Goal: Download file/media

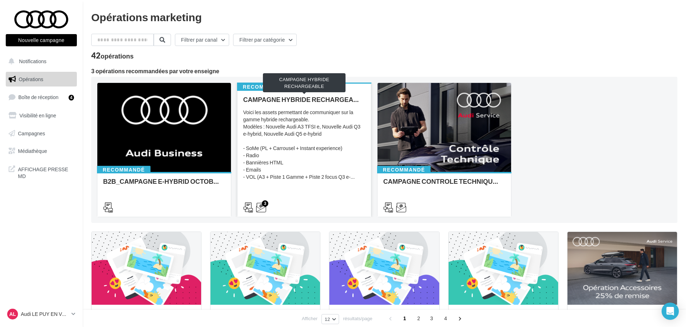
click at [290, 101] on div "CAMPAGNE HYBRIDE RECHARGEABLE" at bounding box center [304, 99] width 122 height 7
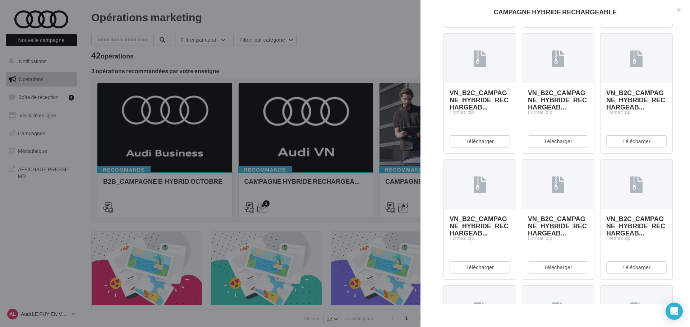
scroll to position [500, 0]
click at [468, 22] on button "Télécharger" at bounding box center [480, 16] width 60 height 12
click at [547, 22] on button "Télécharger" at bounding box center [558, 16] width 60 height 12
click at [629, 22] on button "Télécharger" at bounding box center [636, 16] width 60 height 12
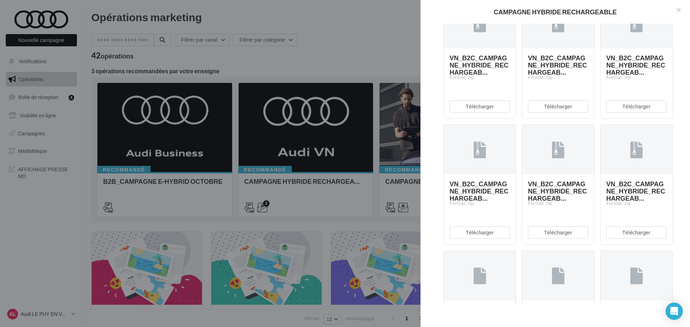
scroll to position [536, 0]
click at [481, 112] on button "Télécharger" at bounding box center [480, 106] width 60 height 12
click at [634, 112] on button "Télécharger" at bounding box center [636, 106] width 60 height 12
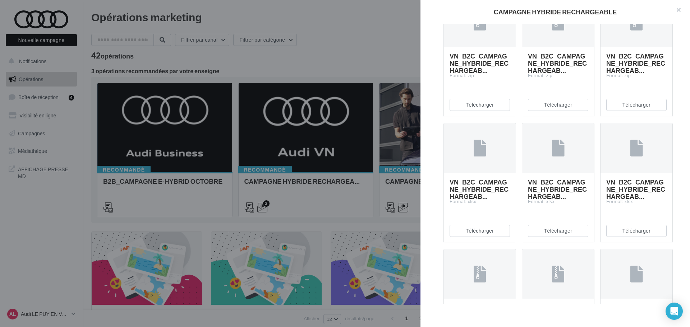
scroll to position [680, 0]
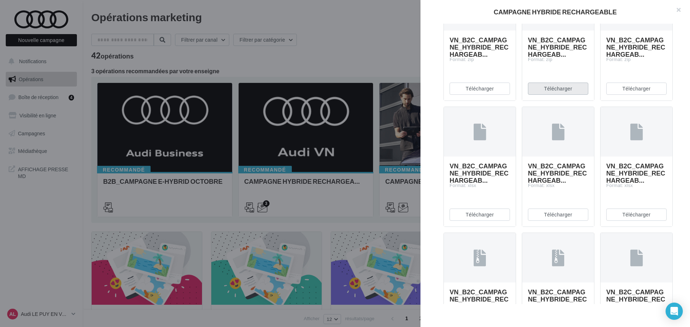
click at [555, 95] on button "Télécharger" at bounding box center [558, 89] width 60 height 12
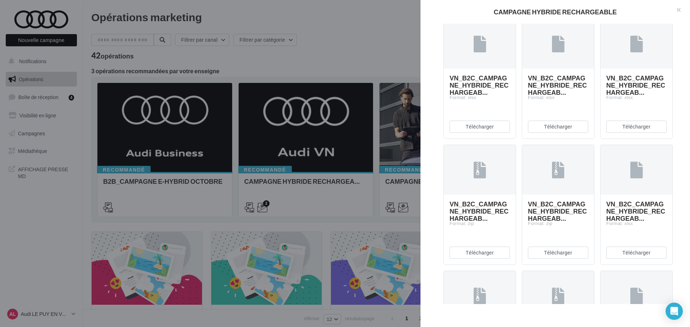
scroll to position [788, 0]
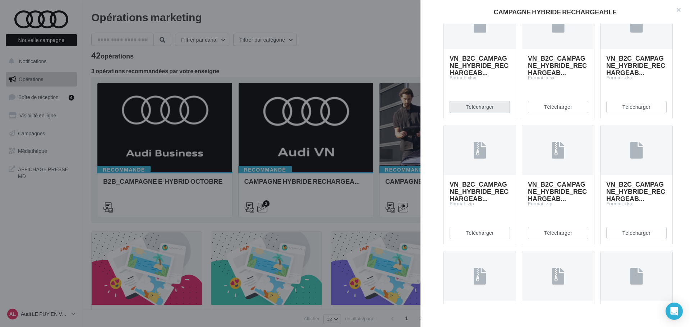
click at [479, 113] on button "Télécharger" at bounding box center [480, 107] width 60 height 12
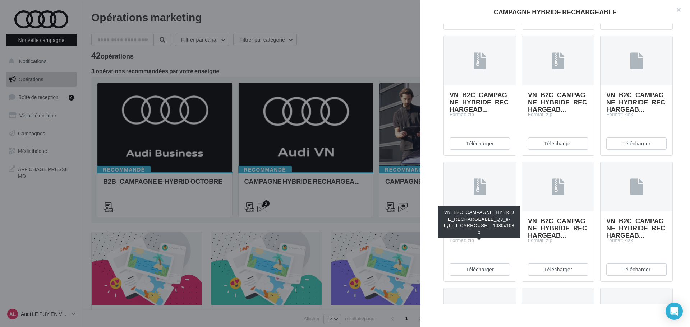
scroll to position [1039, 0]
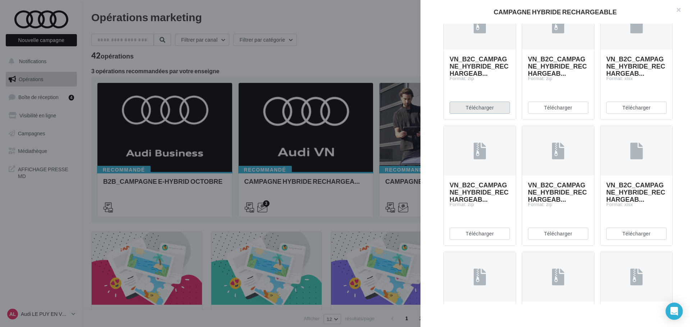
click at [493, 114] on button "Télécharger" at bounding box center [480, 108] width 60 height 12
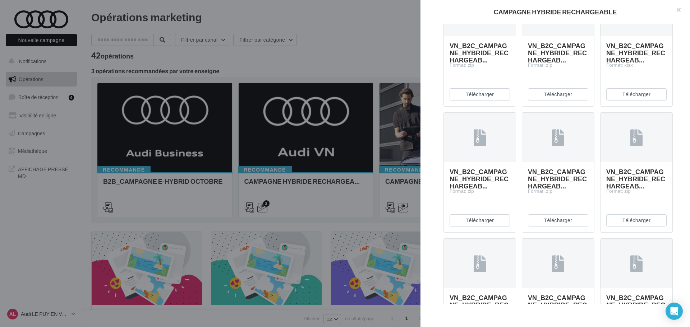
scroll to position [1183, 0]
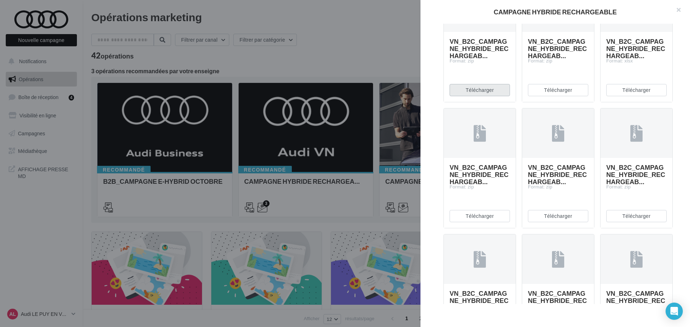
click at [483, 96] on button "Télécharger" at bounding box center [480, 90] width 60 height 12
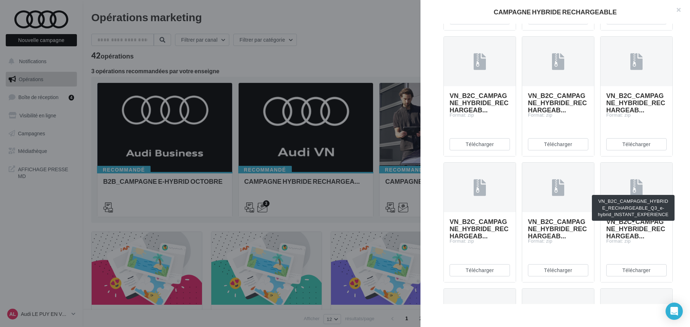
scroll to position [1291, 0]
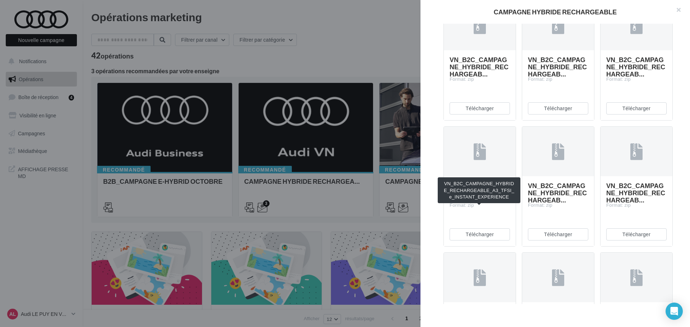
click at [470, 78] on span "VN_B2C_CAMPAGNE_HYBRIDE_RECHARGEAB..." at bounding box center [479, 67] width 59 height 22
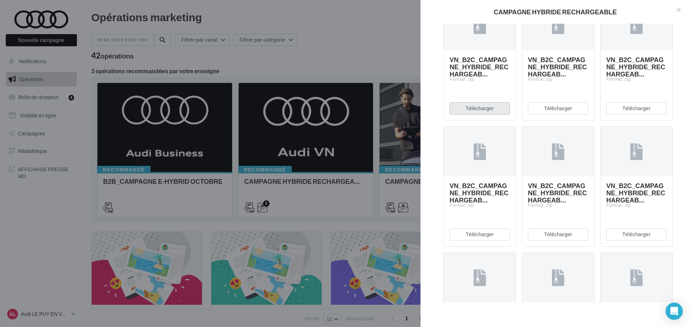
click at [482, 115] on button "Télécharger" at bounding box center [480, 108] width 60 height 12
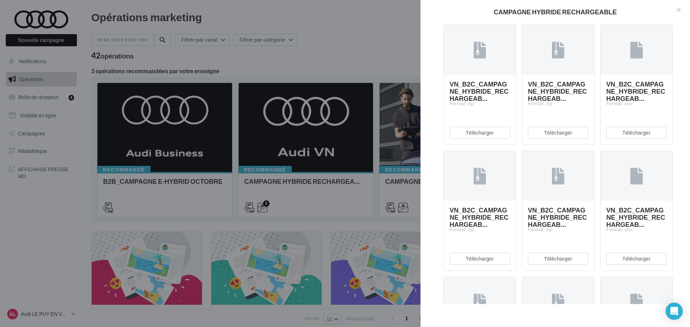
scroll to position [932, 0]
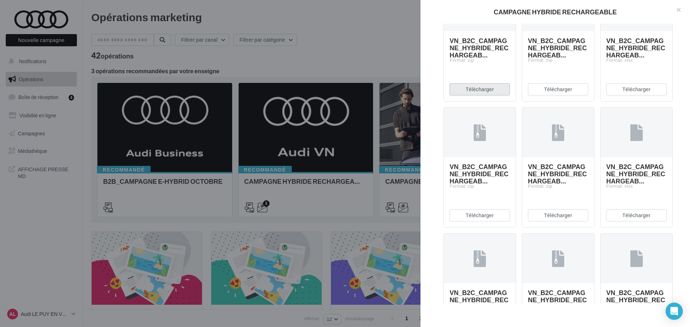
click at [483, 96] on button "Télécharger" at bounding box center [480, 89] width 60 height 12
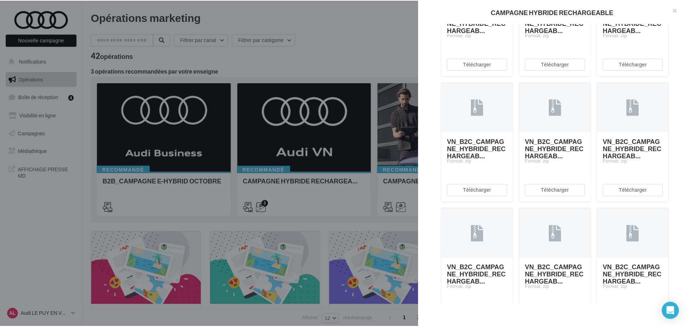
scroll to position [1471, 0]
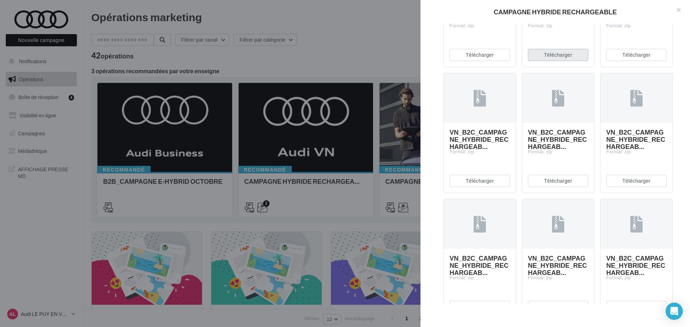
click at [556, 61] on button "Télécharger" at bounding box center [558, 55] width 60 height 12
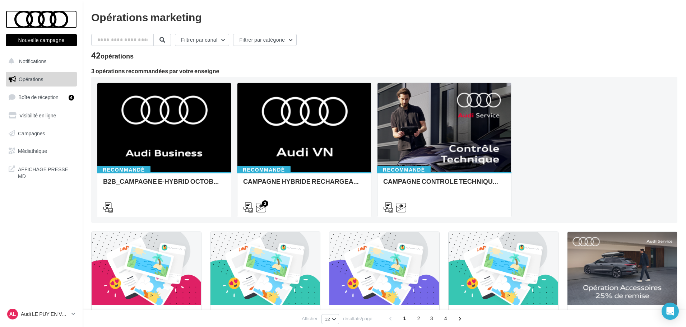
click at [40, 23] on div at bounding box center [42, 19] width 58 height 18
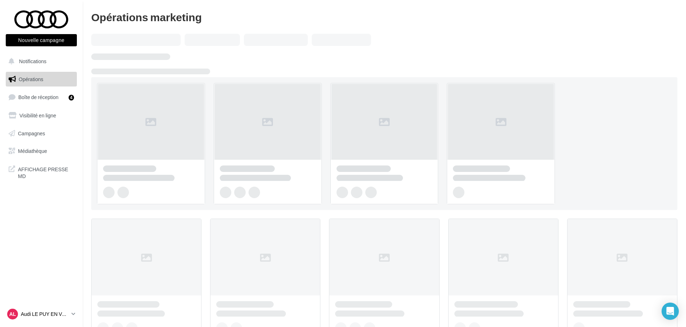
click at [47, 313] on p "Audi LE PUY EN VELAY" at bounding box center [45, 314] width 48 height 7
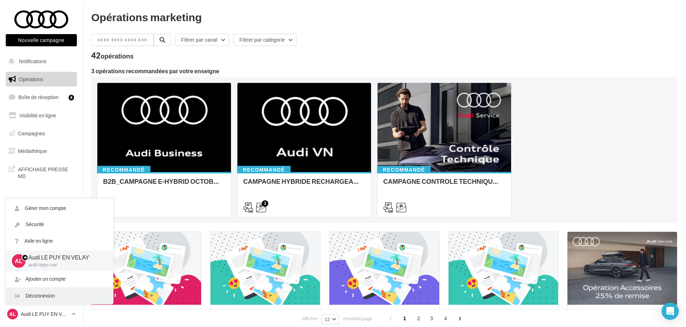
click at [56, 299] on div "Déconnexion" at bounding box center [59, 296] width 107 height 16
